Goal: Information Seeking & Learning: Find specific fact

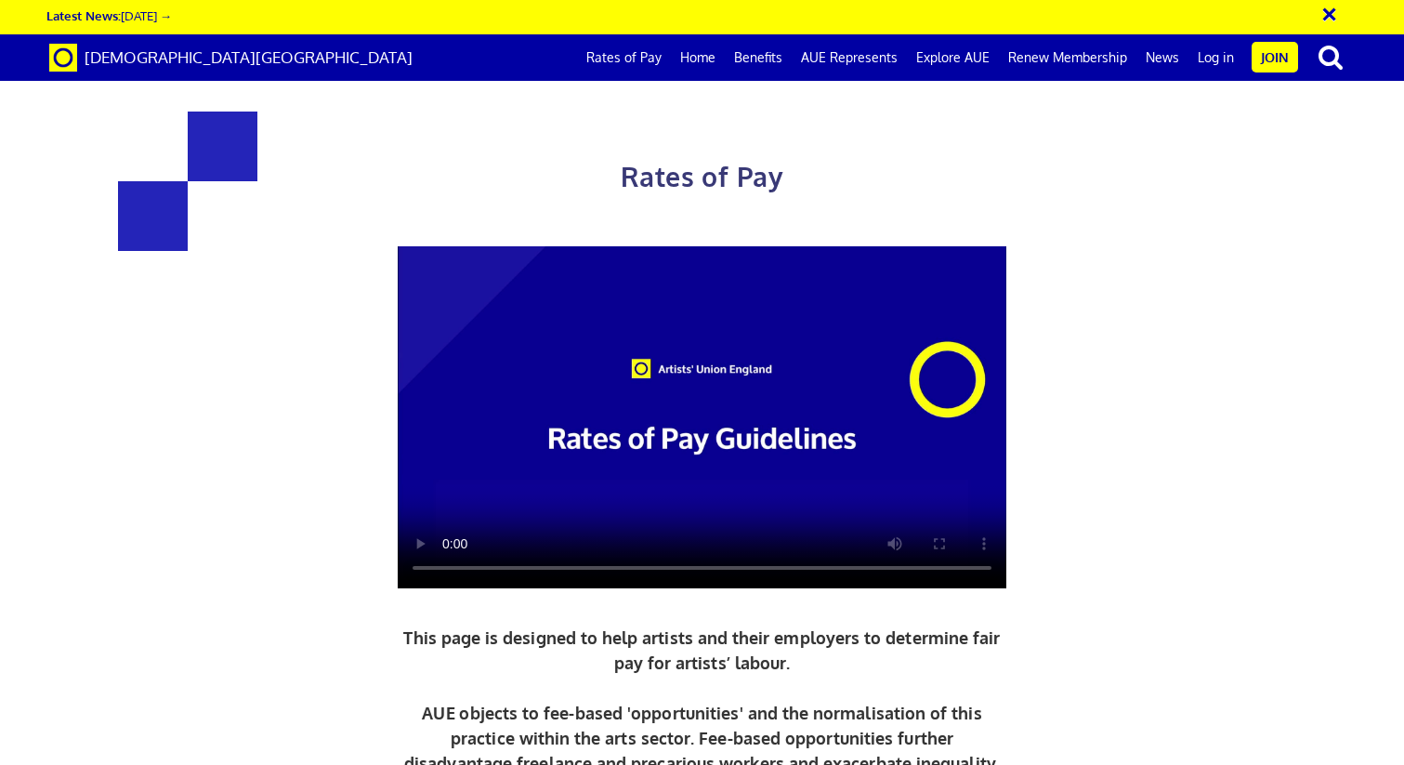
scroll to position [1838, 0]
drag, startPoint x: 1040, startPoint y: 363, endPoint x: 689, endPoint y: 345, distance: 350.8
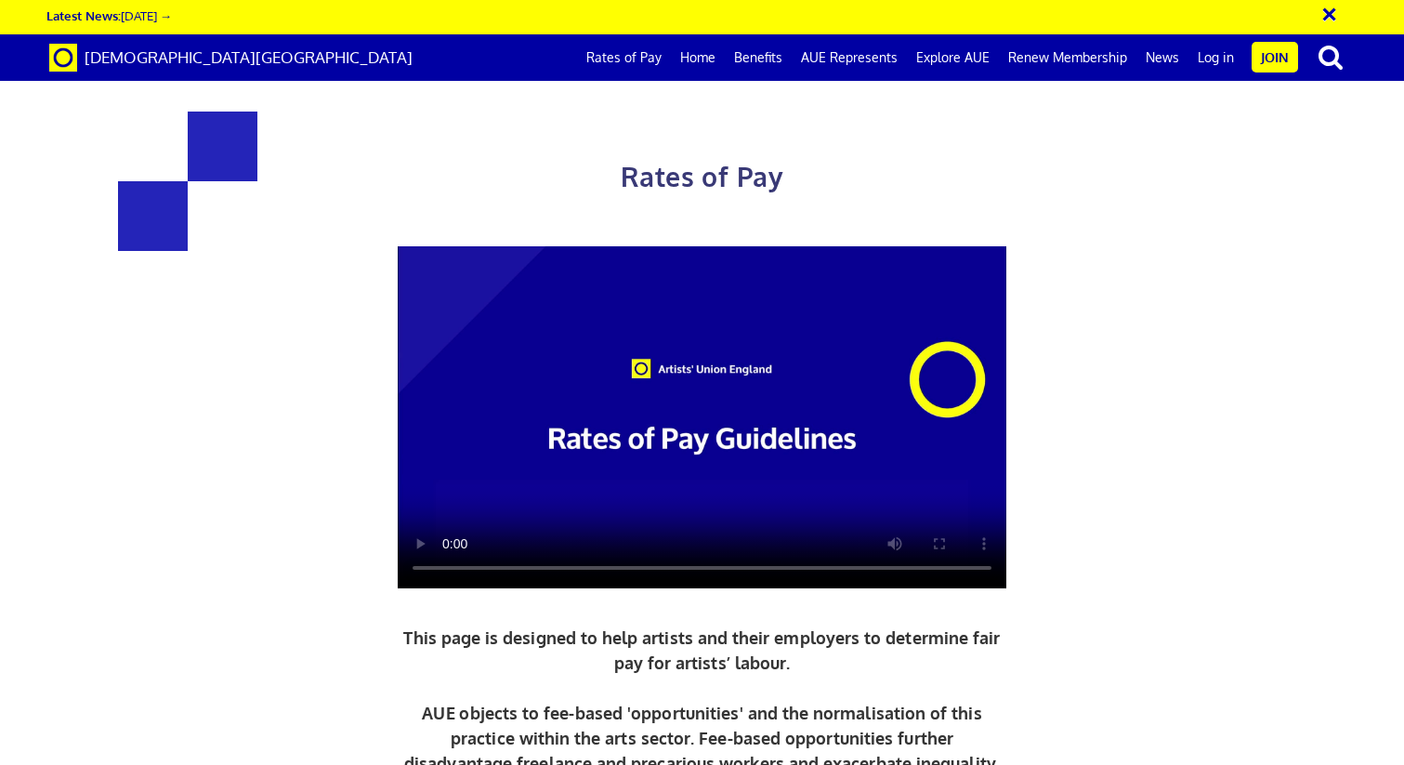
drag, startPoint x: 325, startPoint y: 475, endPoint x: 549, endPoint y: 479, distance: 224.0
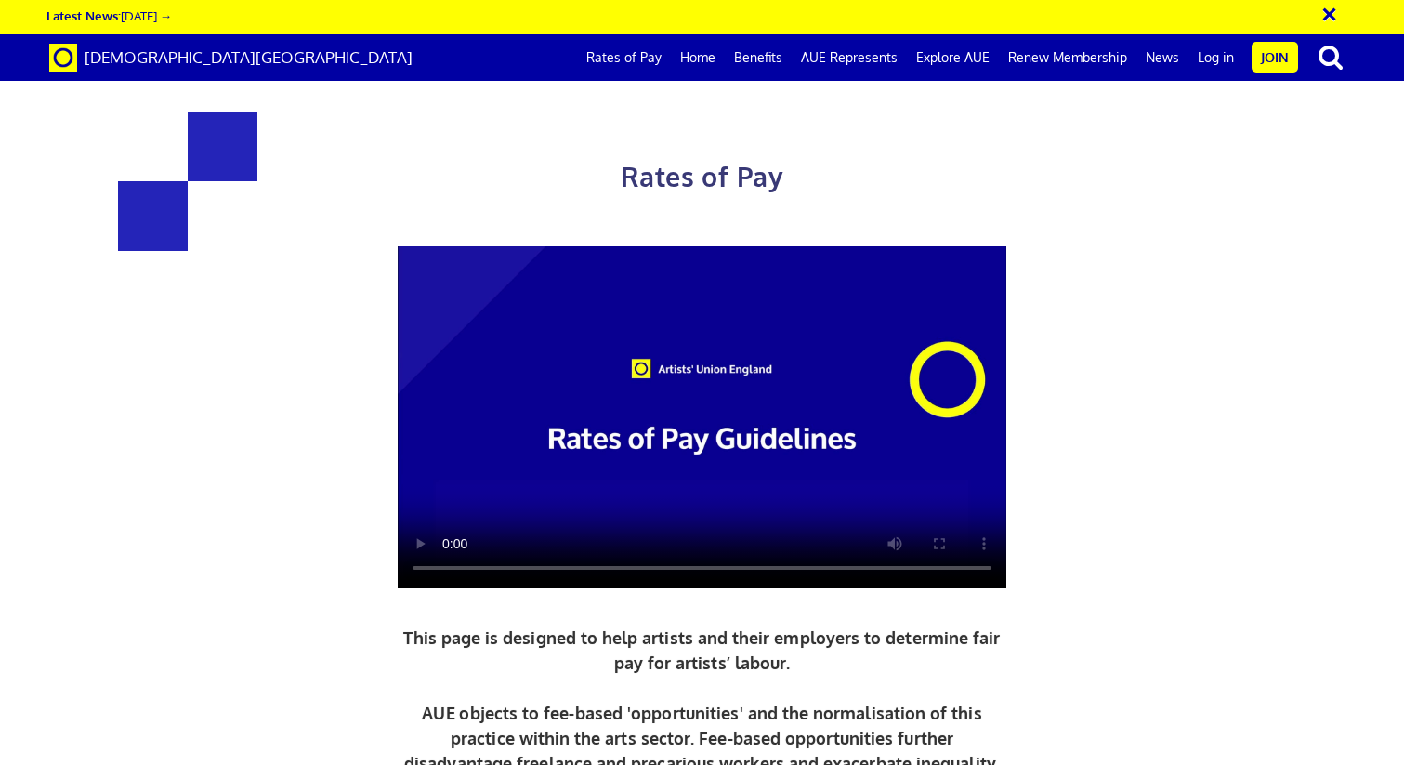
copy h3 "£352.01 a day"
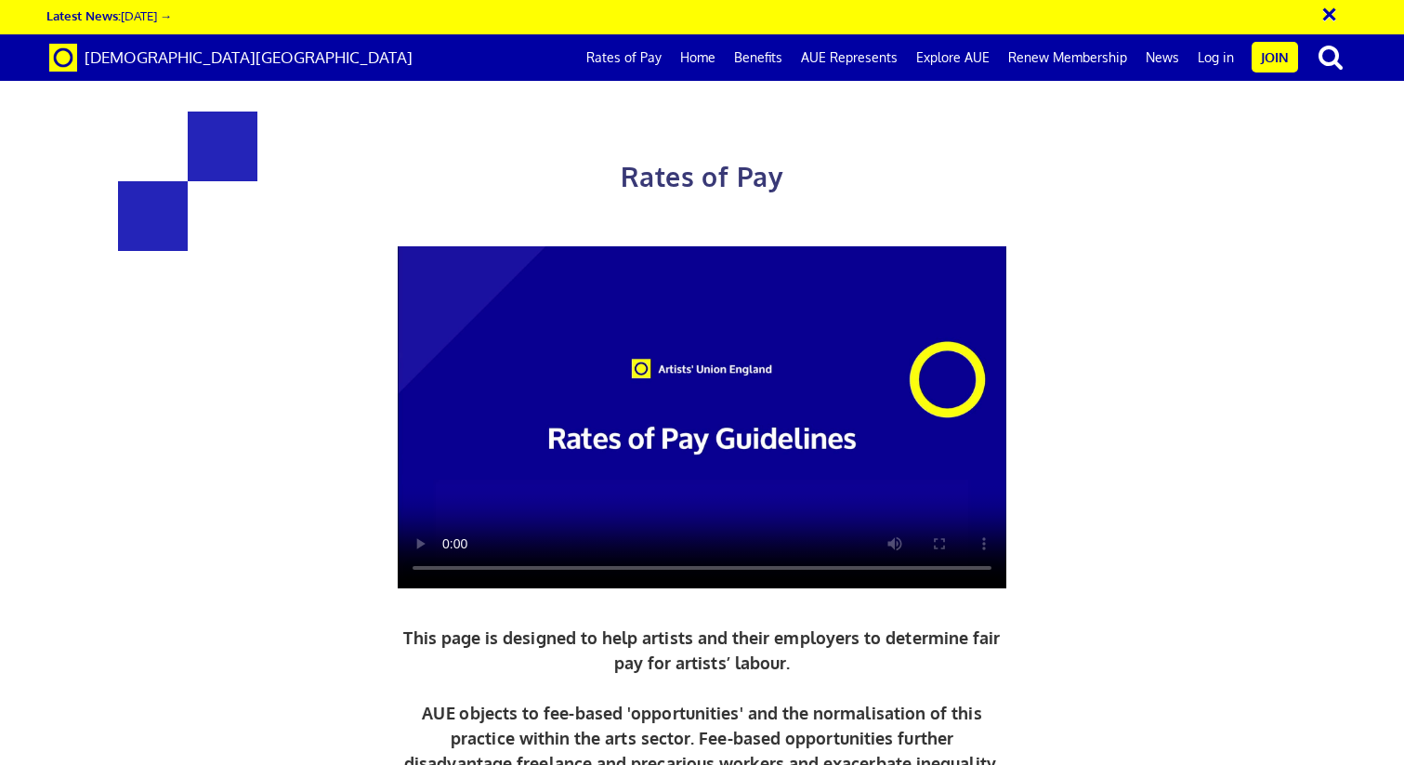
scroll to position [1869, 0]
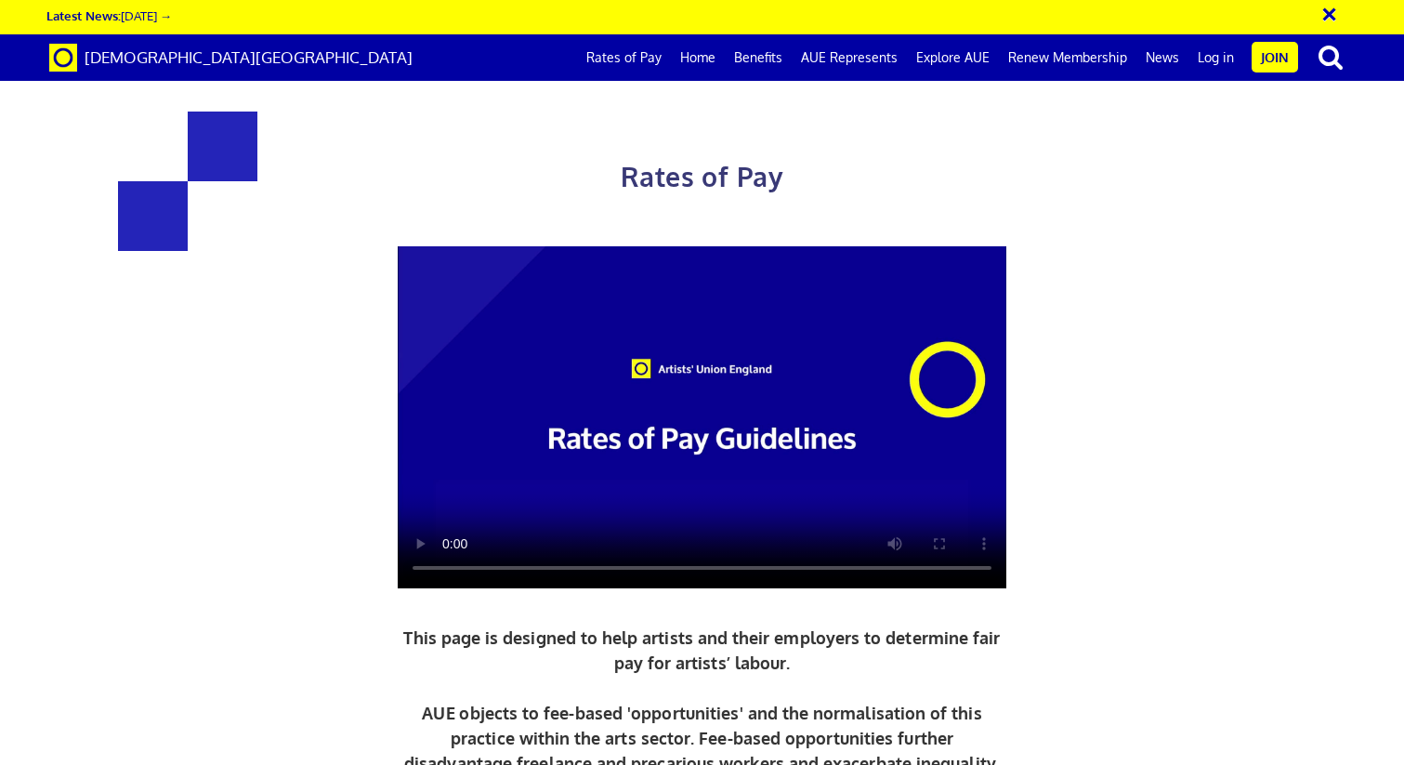
drag, startPoint x: 370, startPoint y: 451, endPoint x: 478, endPoint y: 452, distance: 108.7
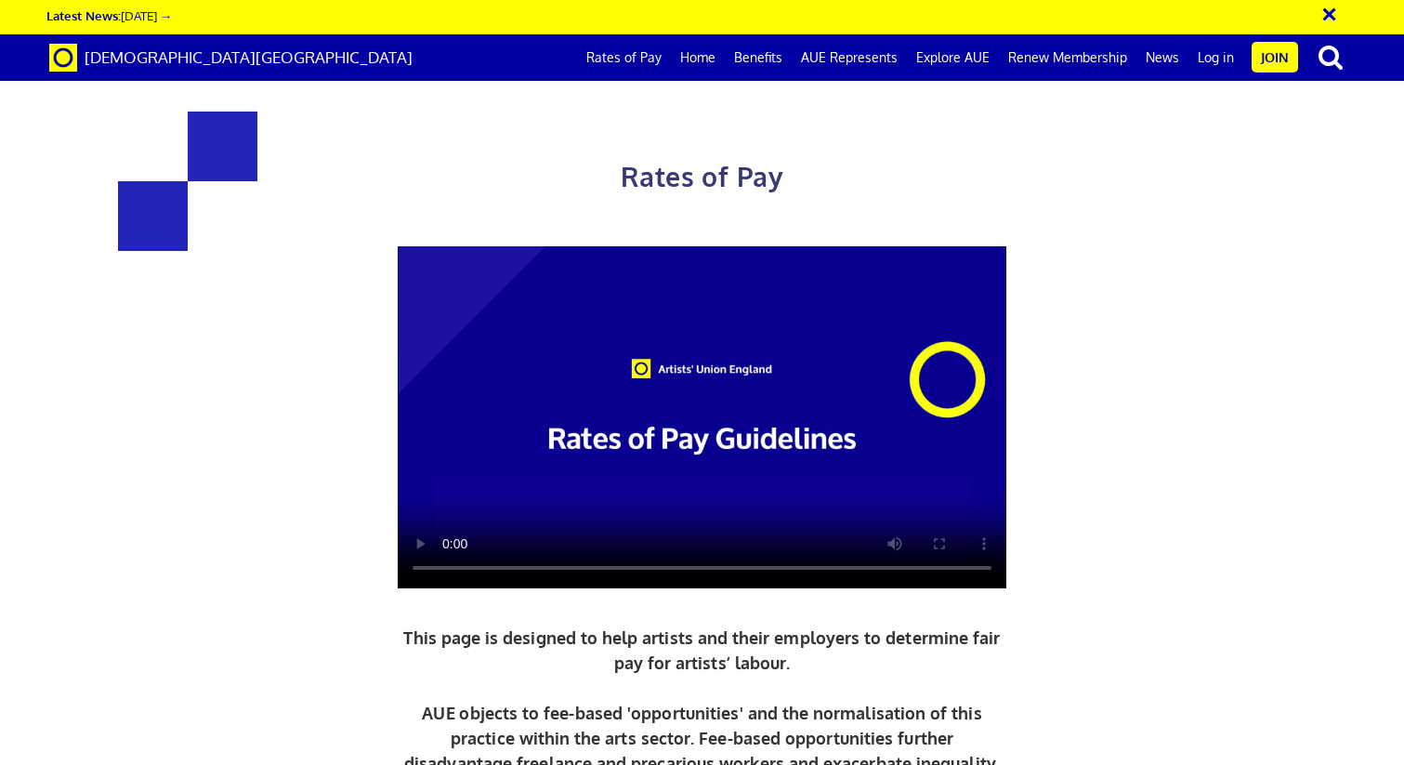
drag, startPoint x: 445, startPoint y: 513, endPoint x: 347, endPoint y: 513, distance: 98.5
